Goal: Task Accomplishment & Management: Manage account settings

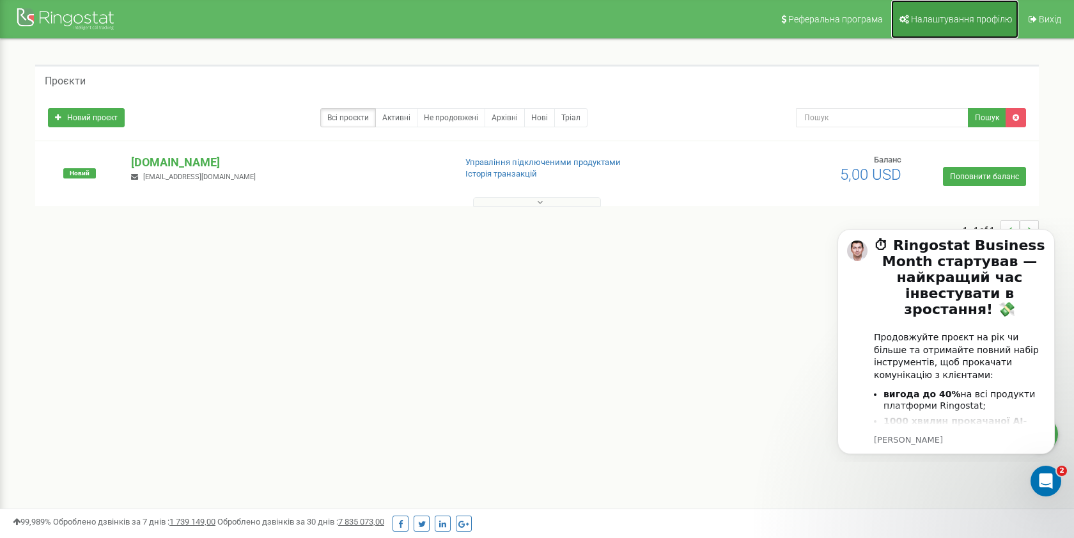
click at [931, 22] on span "Налаштування профілю" at bounding box center [961, 19] width 101 height 10
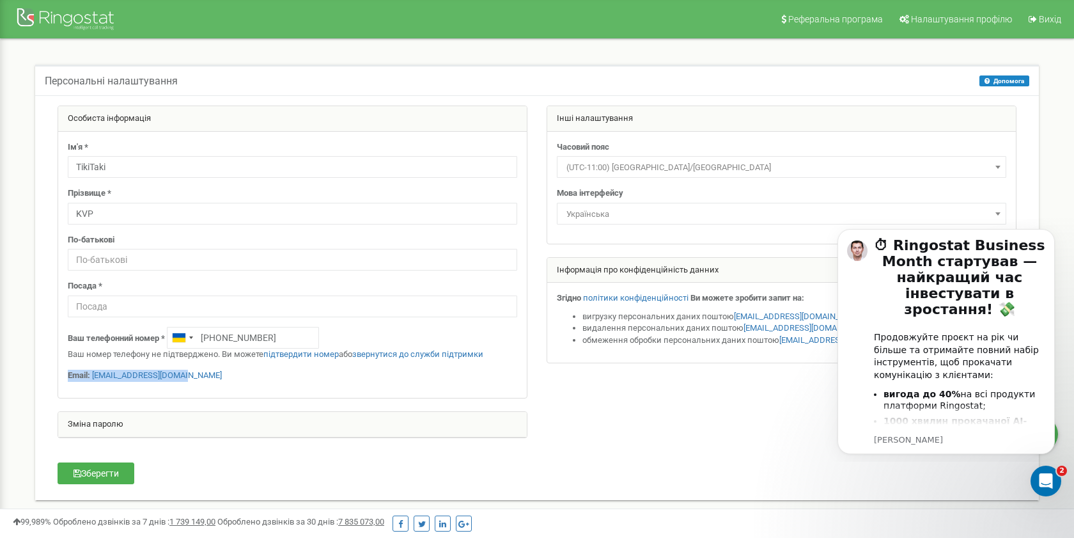
drag, startPoint x: 67, startPoint y: 373, endPoint x: 195, endPoint y: 381, distance: 128.8
click at [195, 381] on div "Ім'я * TikiTaki Прізвище * KVP По-батькові Посада * Ваш телефонний номер * +380…" at bounding box center [292, 265] width 469 height 266
copy p "Email: tikitakikvp@gmail.com"
